Goal: Information Seeking & Learning: Understand process/instructions

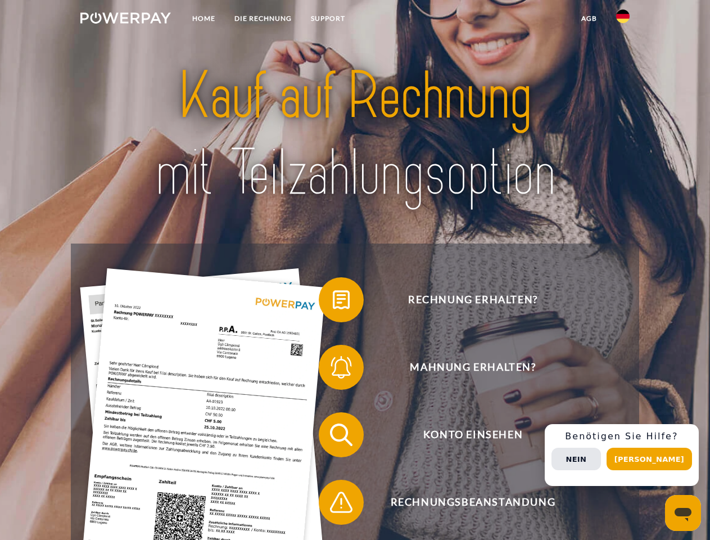
click at [125, 20] on img at bounding box center [125, 17] width 91 height 11
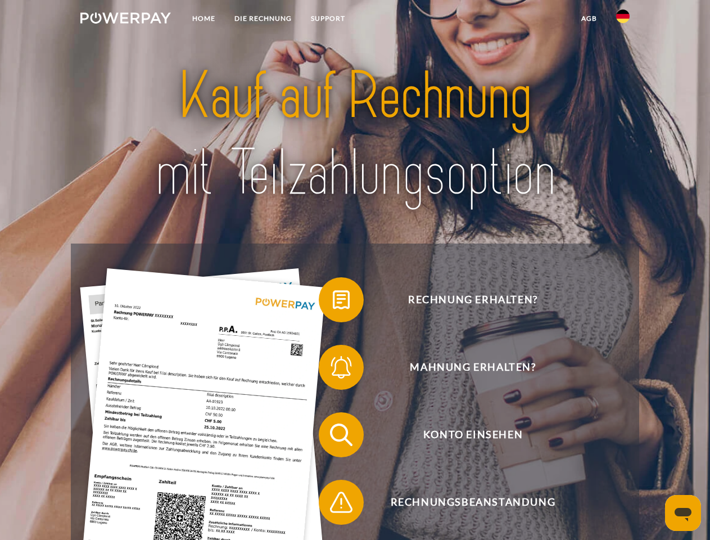
click at [623, 20] on img at bounding box center [622, 16] width 13 height 13
click at [589, 19] on link "agb" at bounding box center [589, 18] width 35 height 20
click at [333, 302] on span at bounding box center [324, 300] width 56 height 56
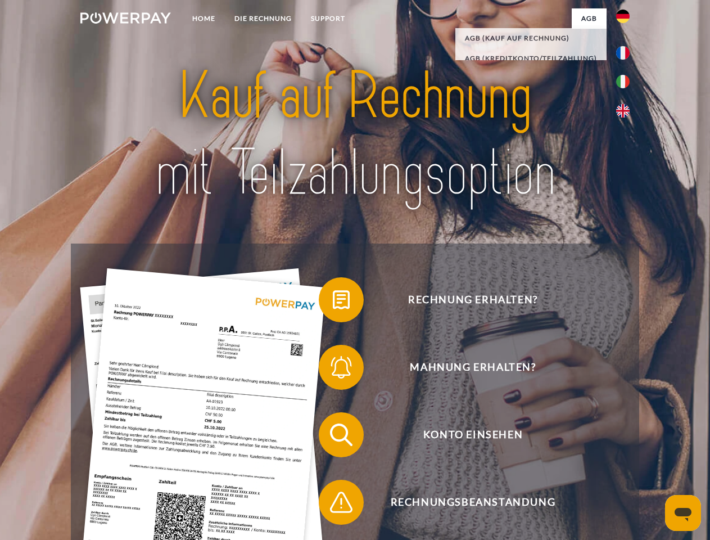
click at [333, 369] on span at bounding box center [324, 367] width 56 height 56
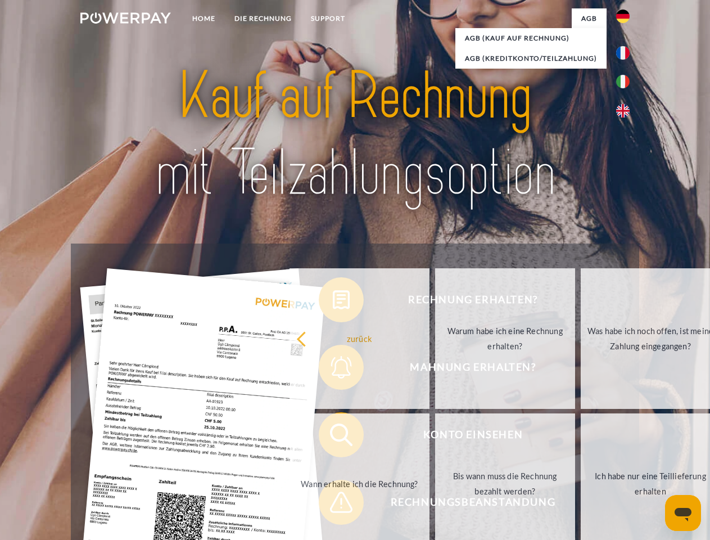
click at [435, 437] on link "Bis wann muss die Rechnung bezahlt werden?" at bounding box center [505, 483] width 140 height 141
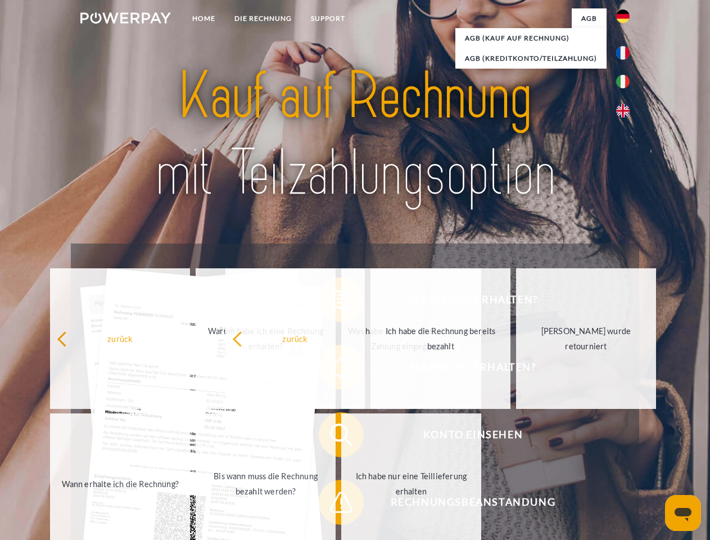
click at [333, 504] on span at bounding box center [324, 502] width 56 height 56
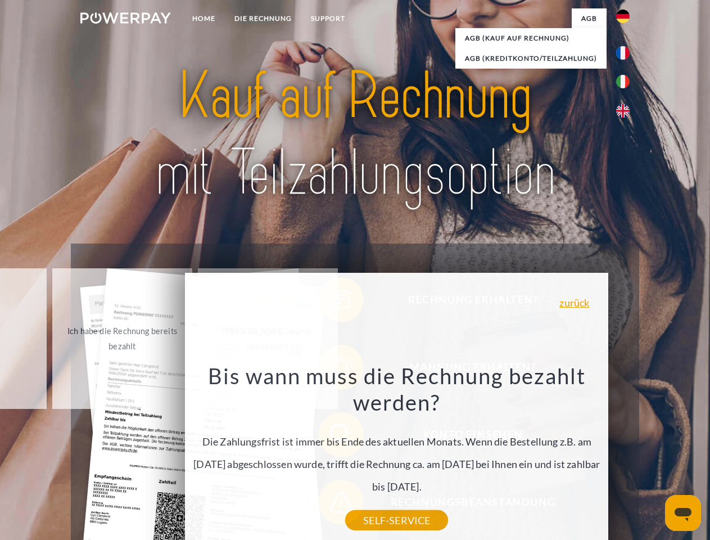
click at [626, 455] on div "Rechnung erhalten? Mahnung erhalten? Konto einsehen" at bounding box center [355, 468] width 568 height 450
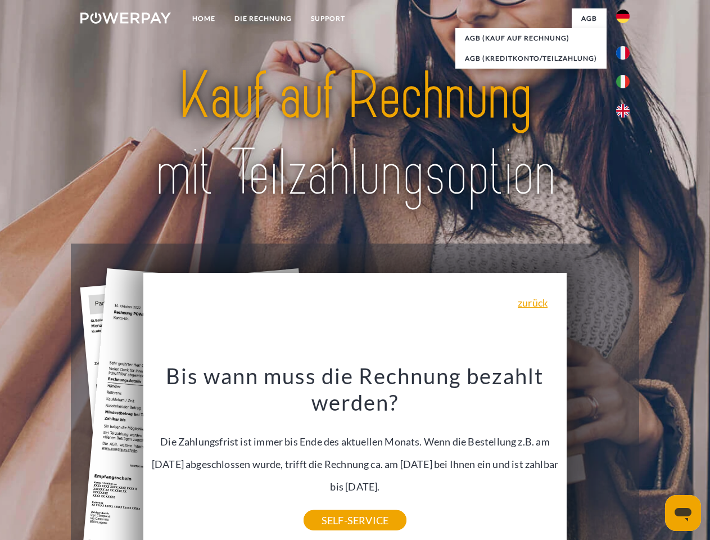
click at [598, 457] on span "Konto einsehen" at bounding box center [472, 434] width 275 height 45
click at [653, 459] on header "Home DIE RECHNUNG SUPPORT" at bounding box center [355, 388] width 710 height 776
